Goal: Navigation & Orientation: Go to known website

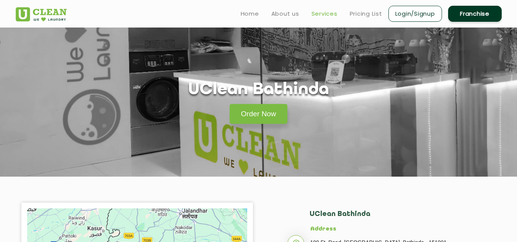
click at [324, 14] on link "Services" at bounding box center [325, 13] width 26 height 9
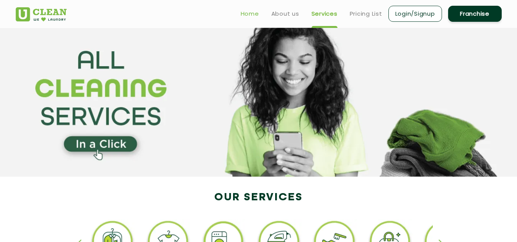
click at [251, 11] on link "Home" at bounding box center [250, 13] width 18 height 9
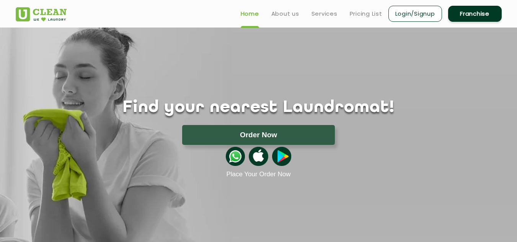
click at [349, 186] on section "Find your nearest Laundromat! Please select the location Order Now Place Your O…" at bounding box center [258, 162] width 517 height 268
click at [398, 53] on div "Find your nearest Laundromat! Please select the location Order Now Place Your O…" at bounding box center [259, 103] width 498 height 151
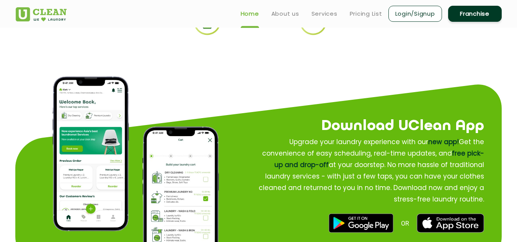
scroll to position [651, 0]
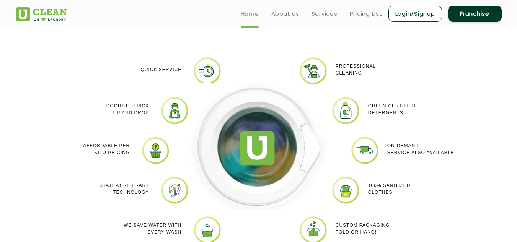
click at [480, 9] on link "Franchise" at bounding box center [475, 14] width 54 height 16
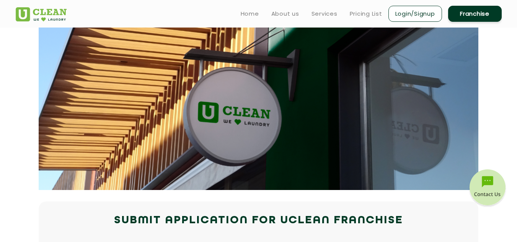
scroll to position [651, 0]
